Goal: Check status: Check status

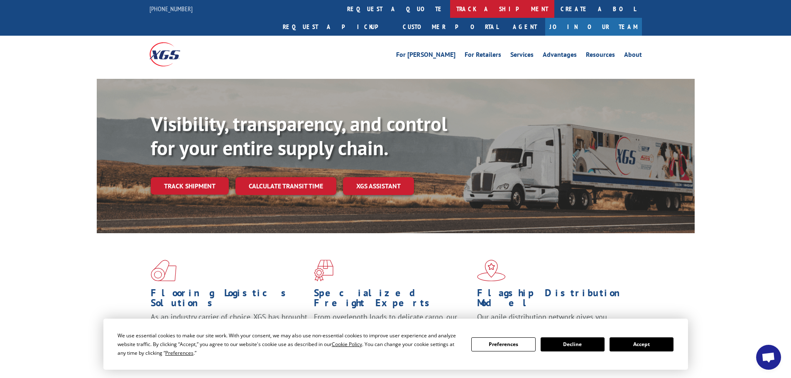
click at [450, 11] on link "track a shipment" at bounding box center [502, 9] width 104 height 18
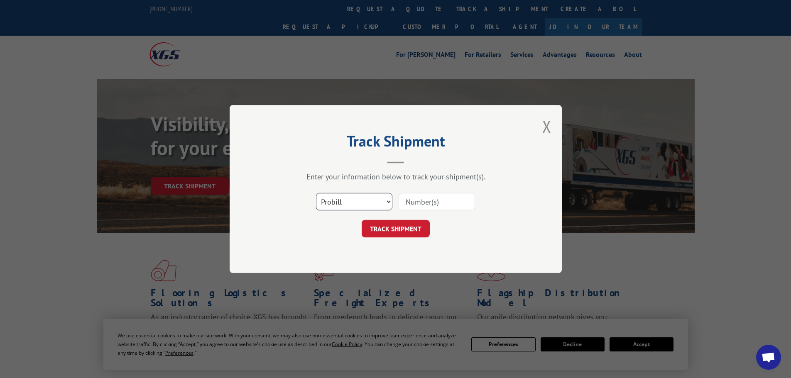
drag, startPoint x: 368, startPoint y: 201, endPoint x: 359, endPoint y: 208, distance: 10.6
click at [368, 201] on select "Select category... Probill BOL PO" at bounding box center [354, 201] width 76 height 17
select select "bol"
click at [316, 193] on select "Select category... Probill BOL PO" at bounding box center [354, 201] width 76 height 17
click at [442, 203] on input at bounding box center [437, 201] width 76 height 17
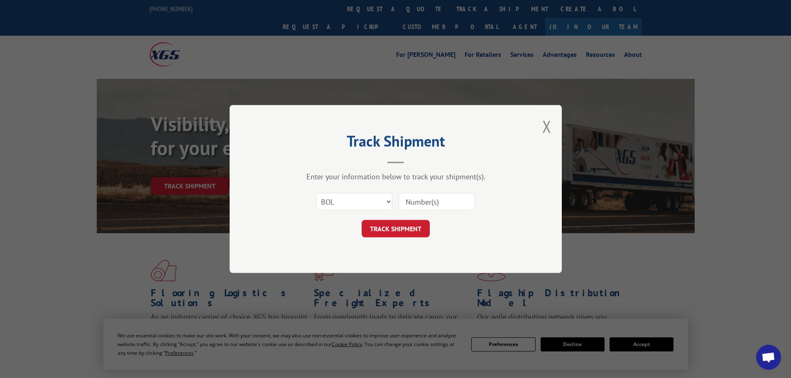
paste input "5479078"
type input "5479078"
click at [380, 232] on button "TRACK SHIPMENT" at bounding box center [396, 228] width 68 height 17
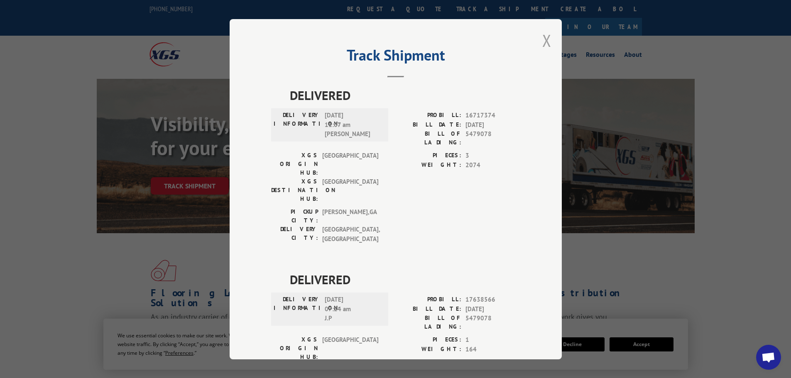
click at [544, 41] on button "Close modal" at bounding box center [546, 40] width 9 height 22
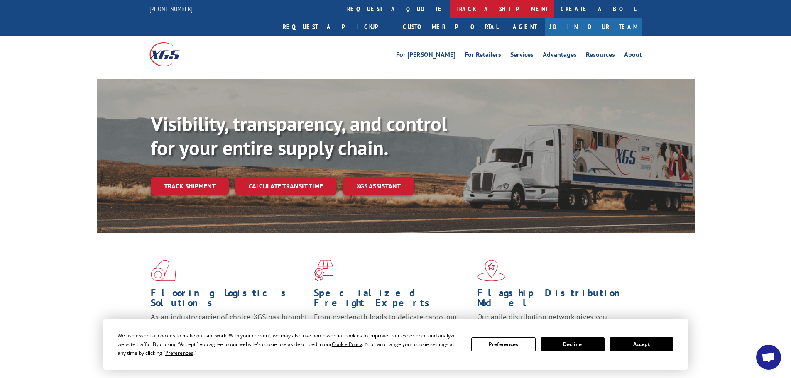
click at [450, 6] on link "track a shipment" at bounding box center [502, 9] width 104 height 18
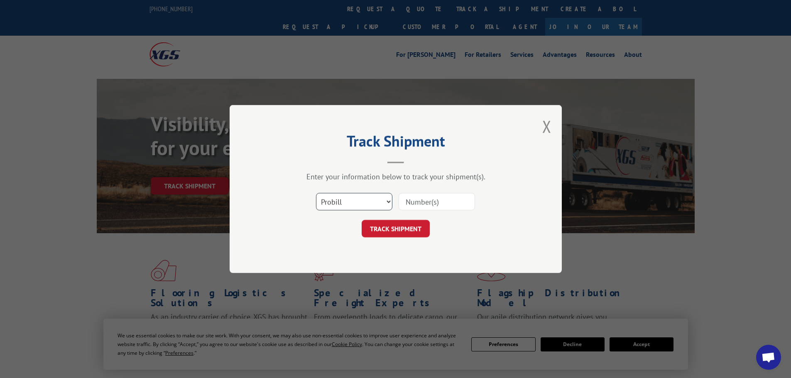
click at [365, 199] on select "Select category... Probill BOL PO" at bounding box center [354, 201] width 76 height 17
select select "bol"
click at [316, 193] on select "Select category... Probill BOL PO" at bounding box center [354, 201] width 76 height 17
click at [430, 203] on input at bounding box center [437, 201] width 76 height 17
paste input "5511826"
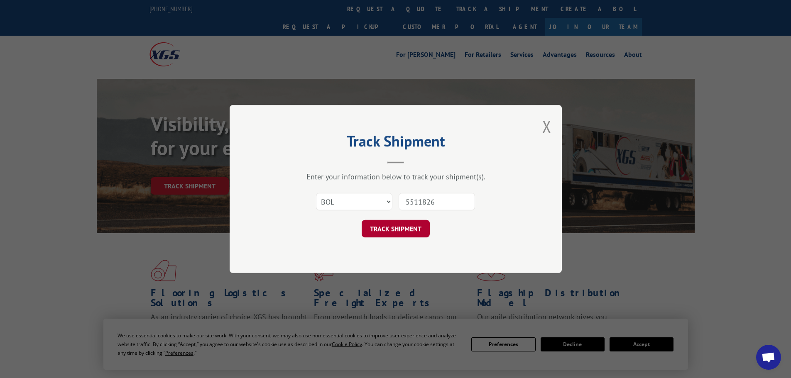
type input "5511826"
click at [399, 223] on button "TRACK SHIPMENT" at bounding box center [396, 228] width 68 height 17
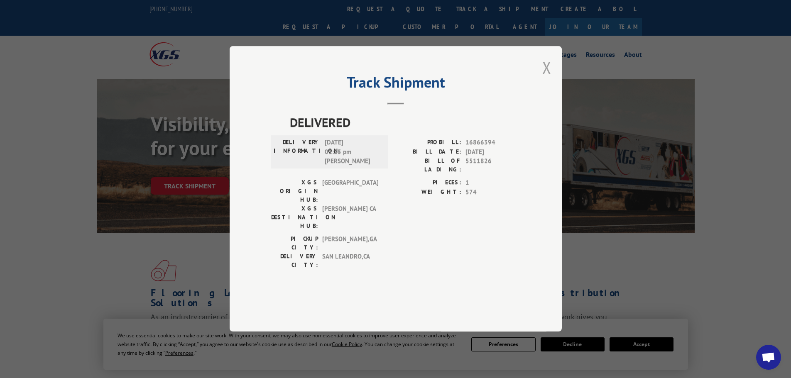
click at [546, 78] on button "Close modal" at bounding box center [546, 67] width 9 height 22
